Goal: Task Accomplishment & Management: Manage account settings

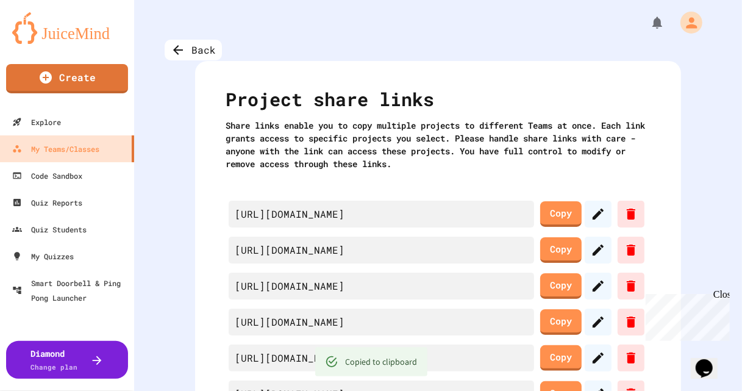
scroll to position [70, 0]
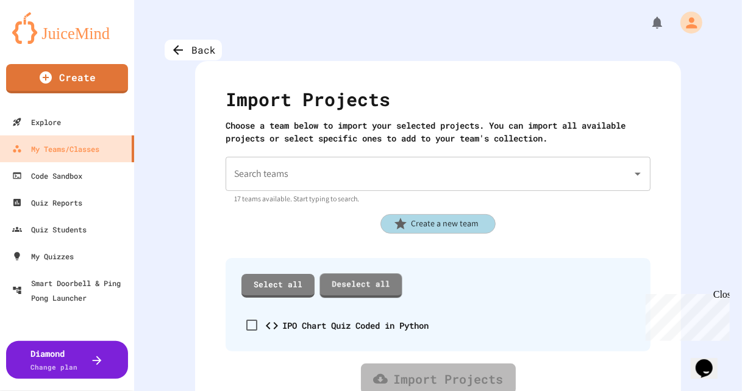
scroll to position [12, 0]
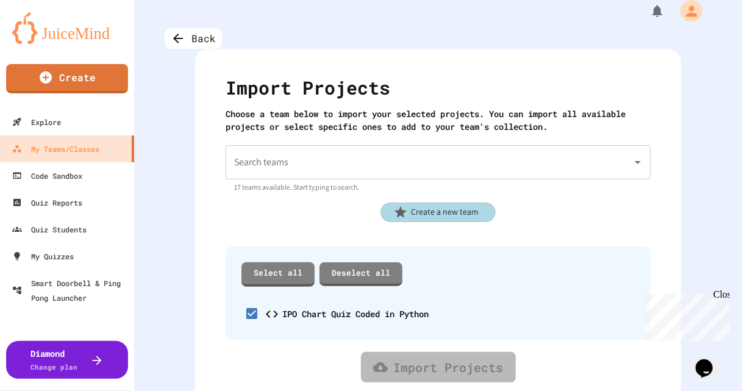
click at [297, 165] on input "Search teams" at bounding box center [429, 162] width 396 height 23
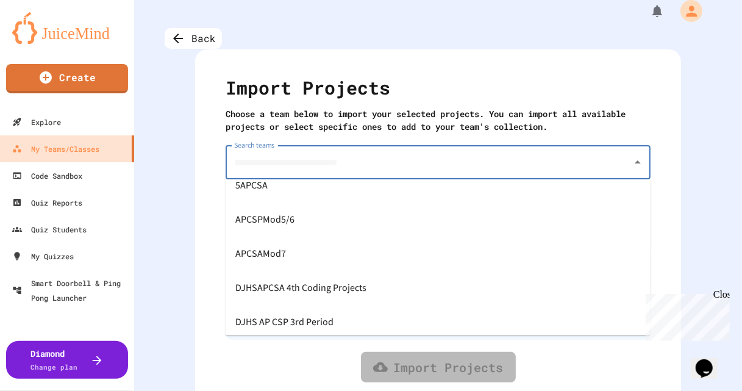
scroll to position [396, 0]
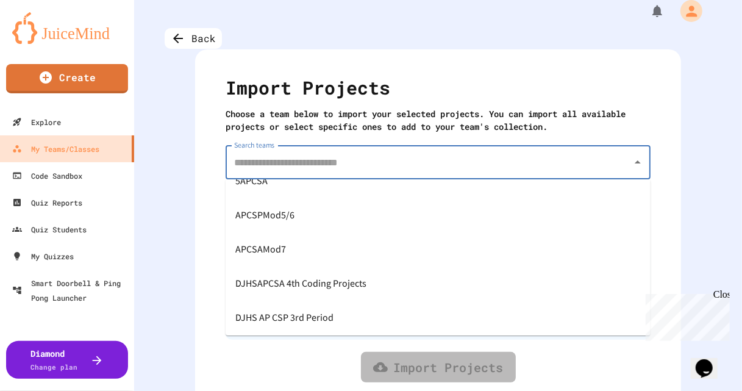
click at [273, 215] on span "APCSPMod5/6" at bounding box center [264, 216] width 59 height 20
type input "**********"
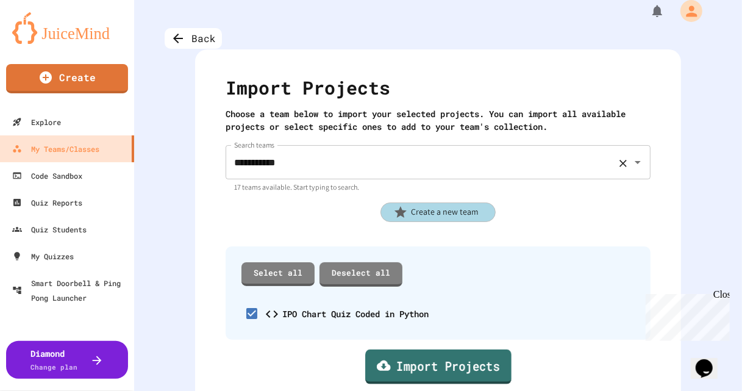
click at [406, 373] on link "Import Projects" at bounding box center [438, 367] width 146 height 35
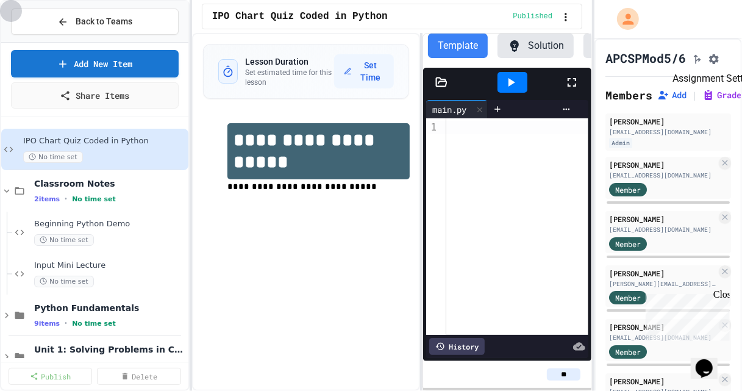
click at [719, 58] on icon "Assignment Settings" at bounding box center [714, 59] width 10 height 10
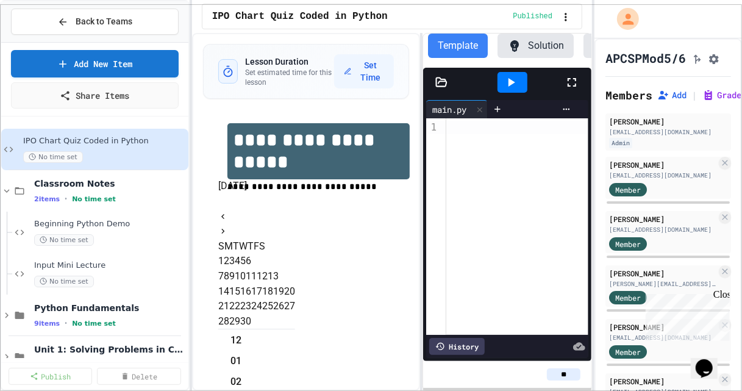
scroll to position [326, 0]
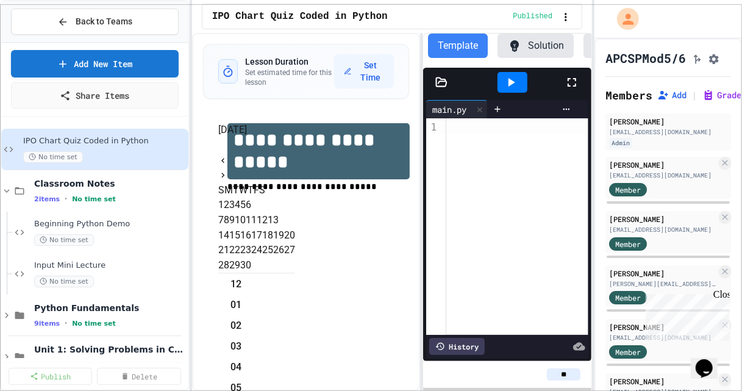
click at [240, 273] on button "29" at bounding box center [234, 265] width 11 height 15
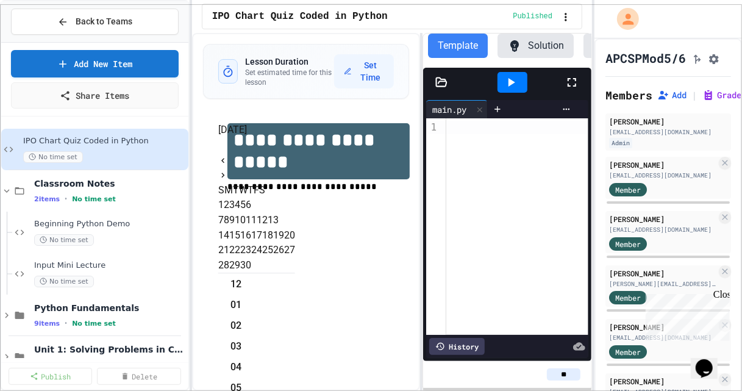
type input "**********"
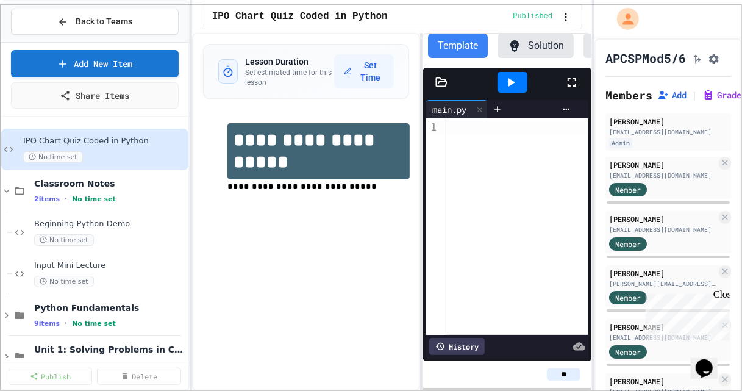
click at [5, 313] on icon at bounding box center [7, 315] width 4 height 5
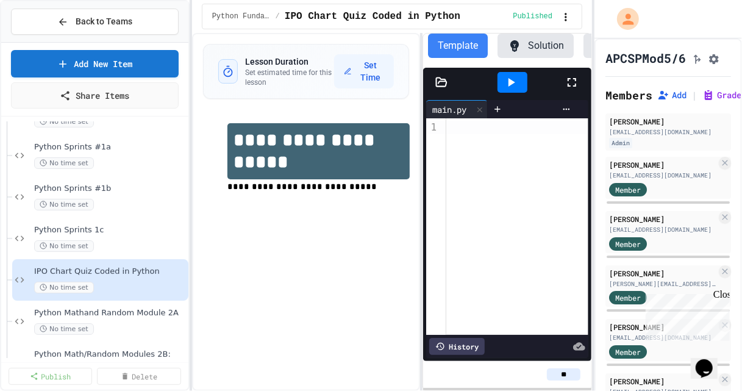
scroll to position [359, 0]
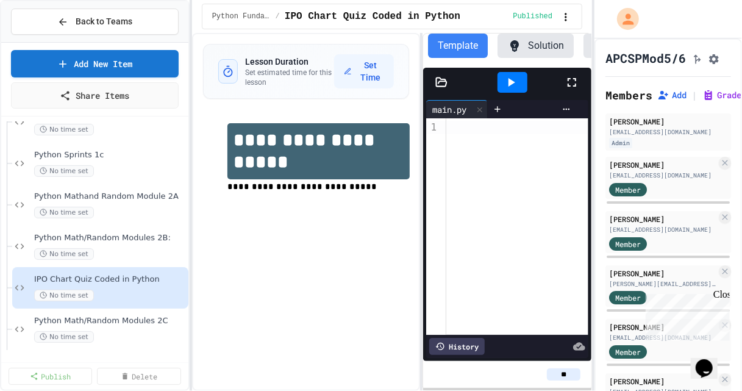
drag, startPoint x: 85, startPoint y: 201, endPoint x: 552, endPoint y: 1, distance: 508.3
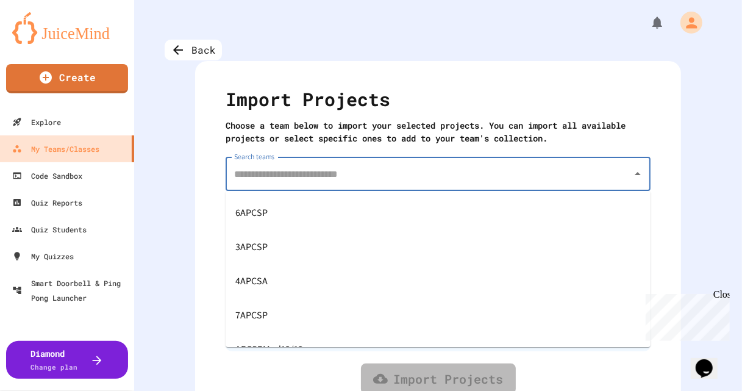
click at [284, 180] on input "Search teams" at bounding box center [429, 173] width 396 height 23
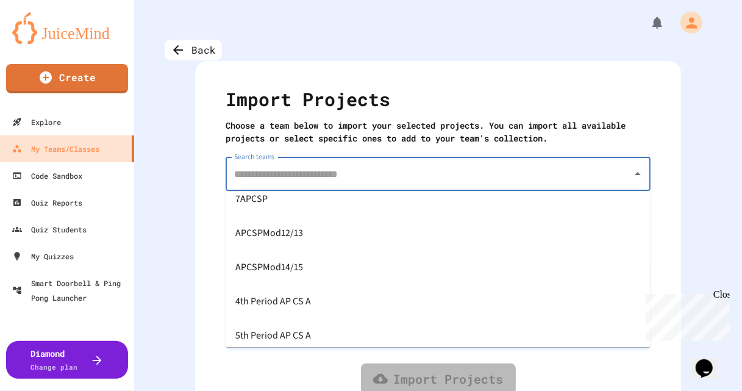
scroll to position [125, 0]
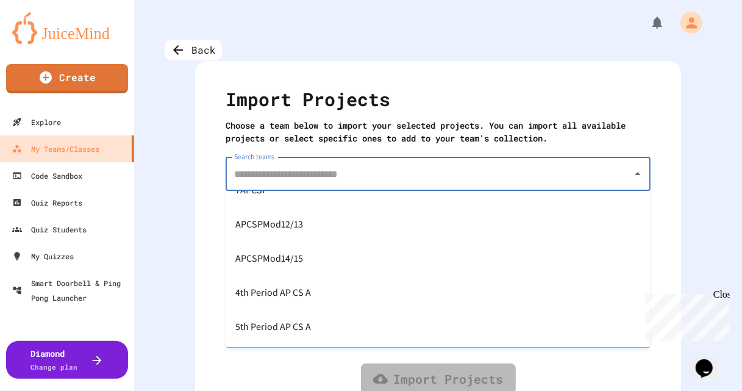
click at [281, 255] on span "APCSPMod14/15" at bounding box center [269, 259] width 68 height 20
type input "**********"
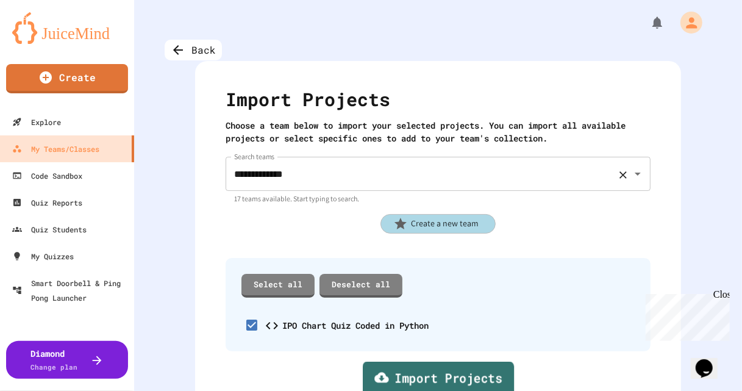
click at [434, 380] on link "Import Projects" at bounding box center [438, 379] width 152 height 35
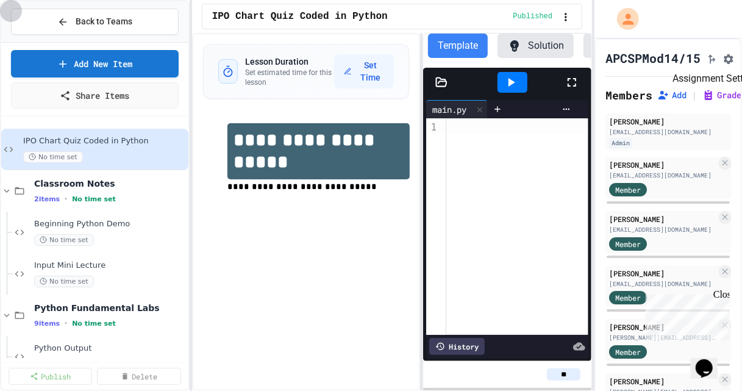
click at [735, 65] on icon "Assignment Settings" at bounding box center [729, 59] width 12 height 12
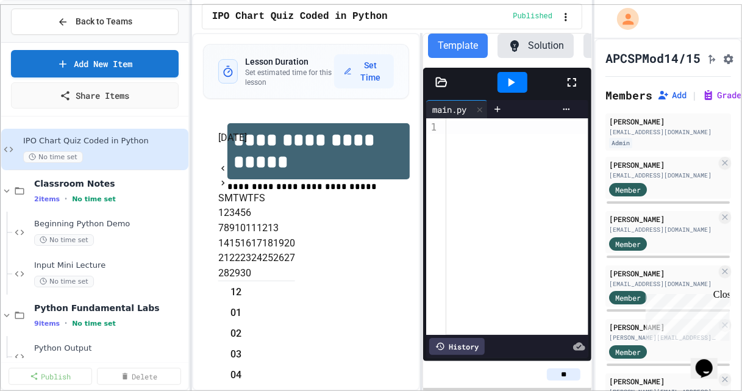
scroll to position [25, 0]
click at [240, 281] on button "29" at bounding box center [234, 273] width 11 height 15
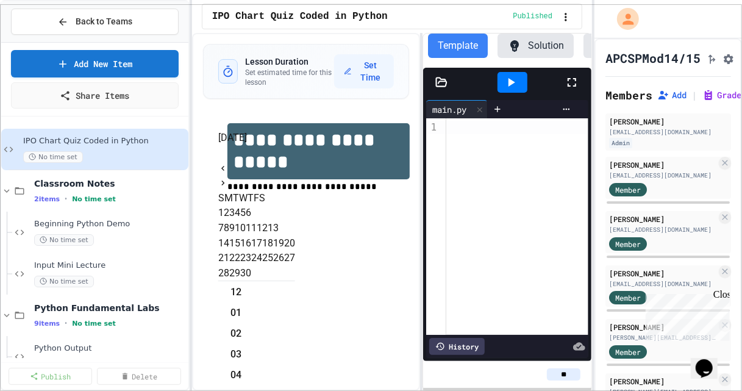
type input "**********"
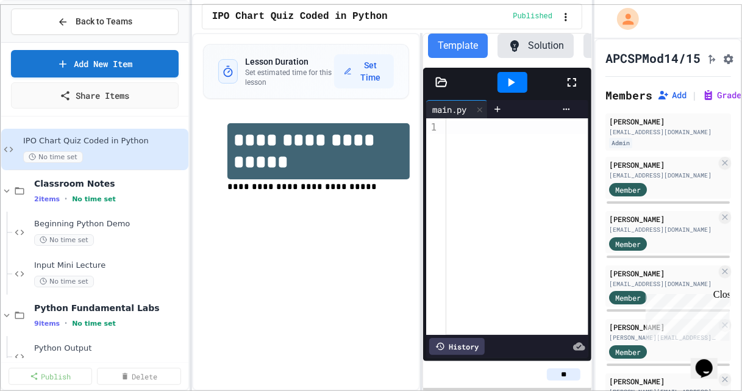
scroll to position [723, 0]
